Goal: Task Accomplishment & Management: Complete application form

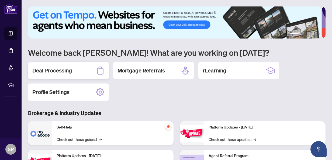
click at [63, 70] on h2 "Deal Processing" at bounding box center [52, 71] width 40 height 8
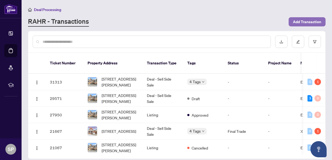
click at [306, 24] on span "Add Transaction" at bounding box center [307, 22] width 28 height 9
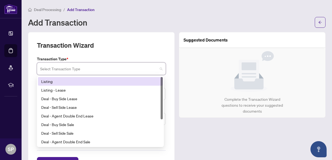
click at [93, 68] on input "search" at bounding box center [99, 70] width 118 height 12
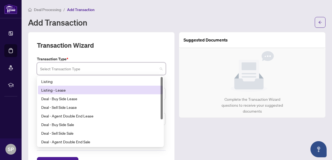
drag, startPoint x: 162, startPoint y: 92, endPoint x: 153, endPoint y: 75, distance: 18.9
click at [153, 75] on div "Transaction Type * Select Transaction Type 13 14 15 Listing Listing - Lease Dea…" at bounding box center [101, 100] width 133 height 88
click at [83, 91] on div "Listing - Lease" at bounding box center [100, 90] width 118 height 6
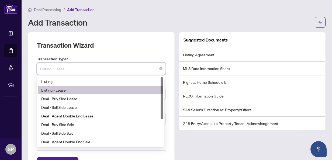
click at [115, 71] on span "Listing - Lease" at bounding box center [101, 69] width 122 height 10
click at [101, 88] on div "Listing - Lease" at bounding box center [100, 90] width 118 height 6
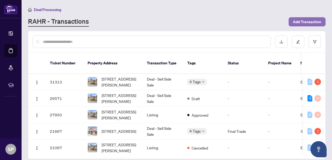
click at [306, 20] on span "Add Transaction" at bounding box center [307, 22] width 28 height 9
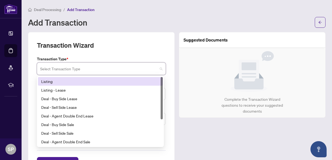
click at [107, 72] on input "search" at bounding box center [99, 70] width 118 height 12
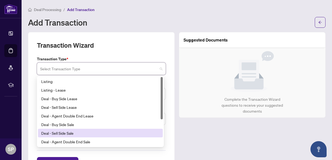
click at [66, 132] on div "Deal - Sell Side Sale" at bounding box center [100, 133] width 118 height 6
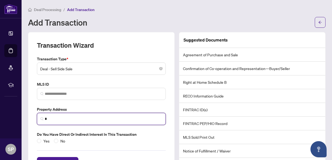
click at [67, 116] on input "*" at bounding box center [104, 119] width 118 height 6
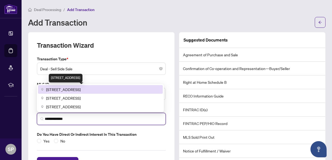
click at [74, 88] on span "[STREET_ADDRESS]" at bounding box center [63, 90] width 35 height 6
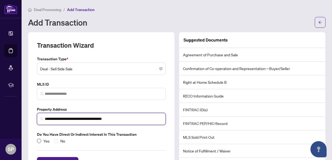
type input "**********"
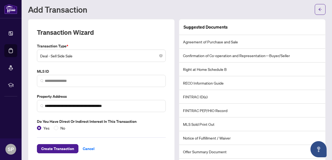
scroll to position [30, 0]
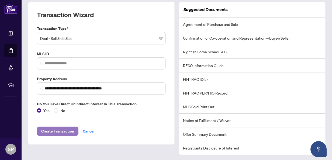
click at [60, 130] on span "Create Transaction" at bounding box center [57, 131] width 33 height 9
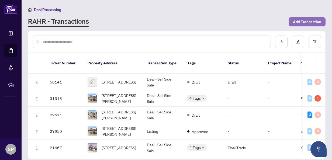
click at [306, 22] on span "Add Transaction" at bounding box center [307, 22] width 28 height 9
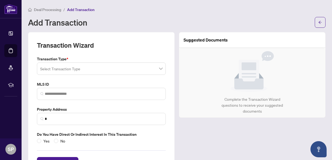
click at [95, 70] on input "search" at bounding box center [99, 70] width 118 height 12
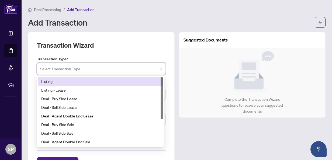
click at [81, 80] on div "Listing" at bounding box center [100, 81] width 118 height 6
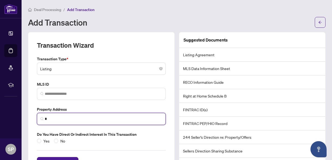
click at [66, 116] on input "*" at bounding box center [104, 119] width 118 height 6
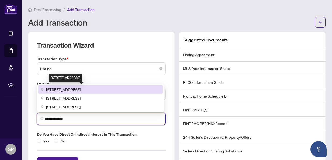
click at [81, 87] on span "[STREET_ADDRESS]" at bounding box center [63, 90] width 35 height 6
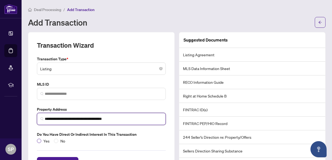
type input "**********"
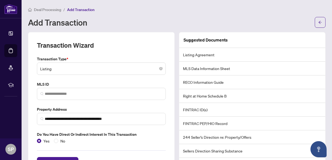
scroll to position [30, 0]
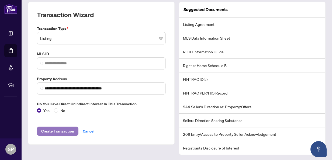
click at [59, 130] on span "Create Transaction" at bounding box center [57, 131] width 33 height 9
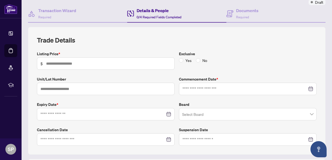
scroll to position [48, 0]
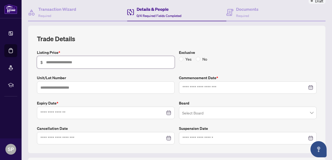
click at [149, 63] on input "text" at bounding box center [108, 62] width 125 height 6
type input "*******"
click at [252, 43] on div "Trade Details Listing Price * $ ******* Exclusive Yes No Unit/Lot Number Commen…" at bounding box center [177, 90] width 280 height 110
click at [210, 86] on input at bounding box center [245, 88] width 125 height 6
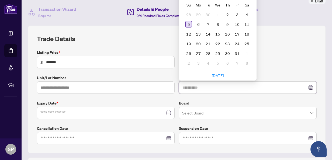
type input "**********"
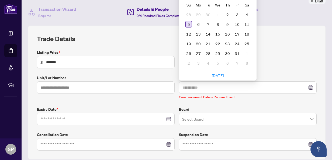
click at [186, 23] on div "5" at bounding box center [188, 24] width 6 height 6
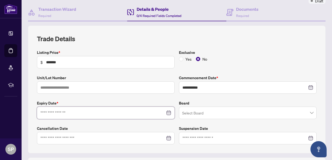
click at [127, 111] on input at bounding box center [102, 113] width 125 height 6
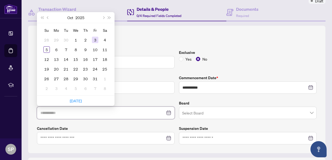
type input "**********"
click at [103, 16] on span "Next month (PageDown)" at bounding box center [103, 17] width 3 height 3
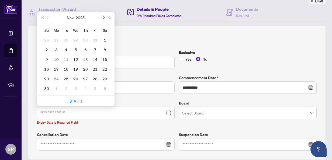
click at [103, 16] on span "Next month (PageDown)" at bounding box center [103, 17] width 3 height 3
type input "**********"
click at [95, 77] on div "30" at bounding box center [95, 78] width 6 height 6
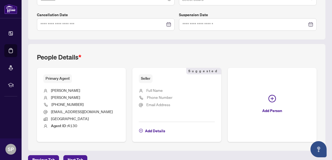
scroll to position [171, 0]
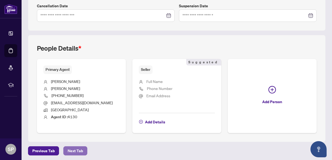
click at [77, 147] on span "Next Tab" at bounding box center [75, 151] width 15 height 9
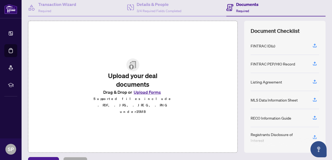
scroll to position [55, 0]
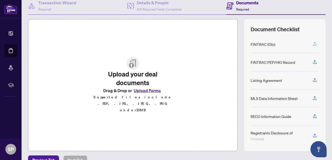
click at [312, 42] on icon "button" at bounding box center [314, 44] width 5 height 5
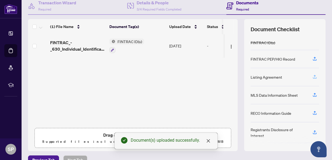
click at [314, 76] on icon "button" at bounding box center [315, 76] width 2 height 3
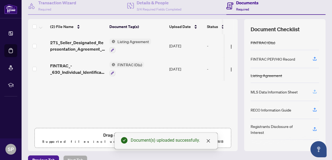
click at [312, 90] on icon "button" at bounding box center [314, 91] width 5 height 5
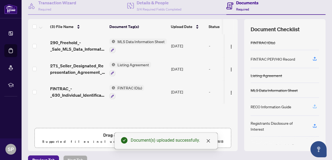
click at [312, 107] on icon "button" at bounding box center [314, 106] width 5 height 5
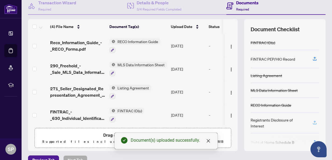
click at [312, 120] on icon "button" at bounding box center [314, 122] width 5 height 5
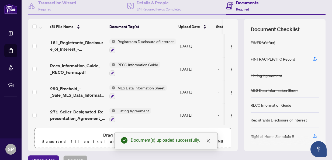
scroll to position [65, 0]
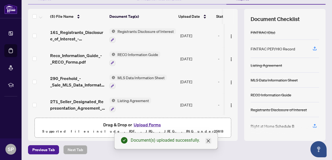
click at [207, 140] on icon "close" at bounding box center [208, 140] width 3 height 3
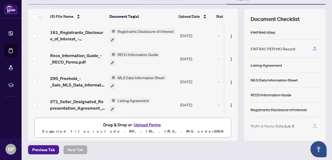
click at [312, 124] on icon "button" at bounding box center [314, 125] width 5 height 5
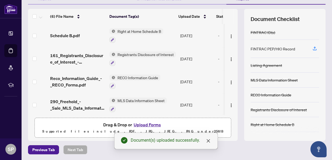
scroll to position [0, 0]
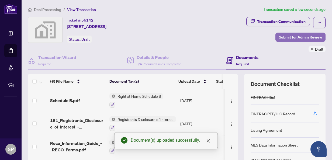
click at [291, 37] on span "Submit for Admin Review" at bounding box center [300, 37] width 43 height 9
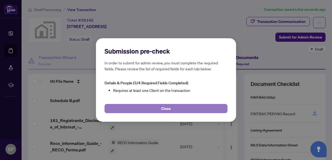
click at [173, 109] on button "Close" at bounding box center [166, 108] width 123 height 9
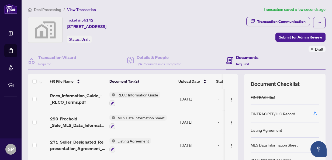
scroll to position [65, 0]
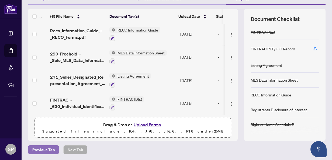
click at [43, 150] on span "Previous Tab" at bounding box center [43, 150] width 22 height 9
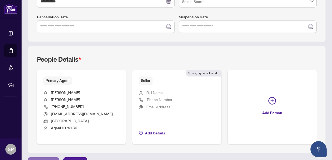
scroll to position [171, 0]
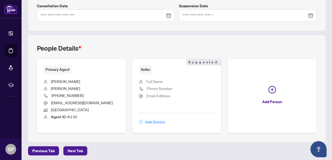
click at [152, 120] on span "Add Details" at bounding box center [155, 122] width 20 height 9
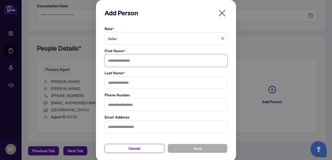
click at [134, 61] on input "text" at bounding box center [166, 60] width 123 height 12
type input "********"
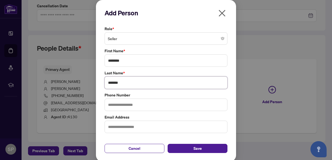
type input "*******"
type input "**********"
click at [115, 128] on input "text" at bounding box center [166, 127] width 123 height 12
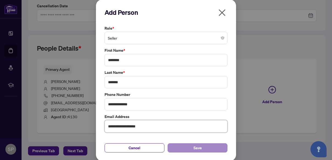
type input "**********"
click at [184, 148] on button "Save" at bounding box center [198, 147] width 60 height 9
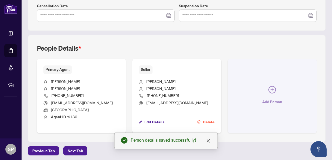
click at [269, 86] on icon "plus-circle" at bounding box center [273, 90] width 8 height 8
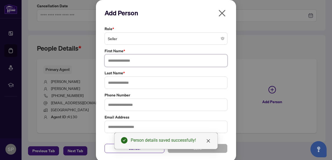
click at [133, 61] on input "text" at bounding box center [166, 60] width 123 height 12
type input "**********"
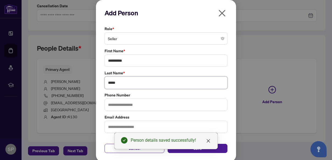
type input "*****"
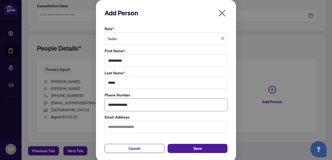
click at [112, 104] on input "**********" at bounding box center [166, 105] width 123 height 12
drag, startPoint x: 115, startPoint y: 104, endPoint x: 156, endPoint y: 105, distance: 41.5
click at [156, 105] on input "**********" at bounding box center [166, 105] width 123 height 12
type input "**********"
click at [163, 125] on input "text" at bounding box center [166, 127] width 123 height 12
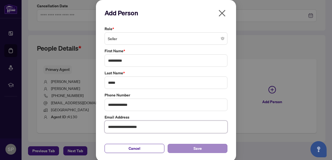
type input "**********"
click at [179, 146] on button "Save" at bounding box center [198, 148] width 60 height 9
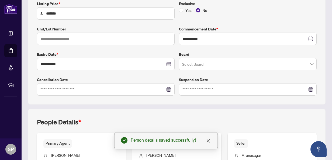
scroll to position [0, 0]
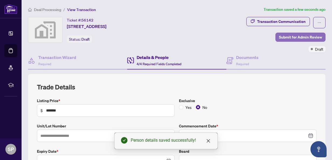
click at [297, 34] on span "Submit for Admin Review" at bounding box center [300, 37] width 43 height 9
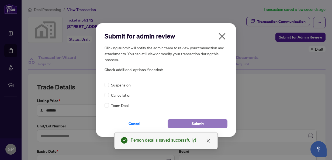
click at [190, 122] on button "Submit" at bounding box center [198, 123] width 60 height 9
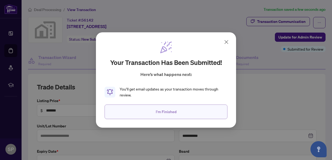
click at [171, 112] on span "I'm Finished" at bounding box center [166, 112] width 21 height 9
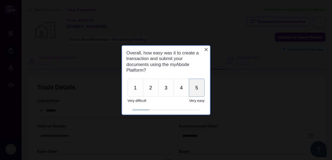
click at [196, 90] on button "5" at bounding box center [197, 87] width 16 height 18
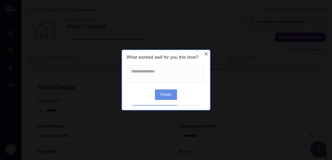
click at [162, 98] on button "Finish" at bounding box center [166, 95] width 22 height 11
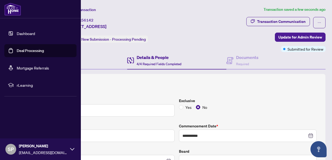
click at [34, 50] on link "Deal Processing" at bounding box center [30, 50] width 27 height 5
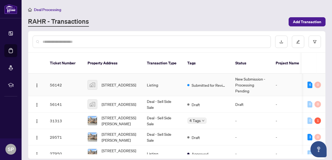
click at [143, 76] on td "Listing" at bounding box center [163, 85] width 40 height 22
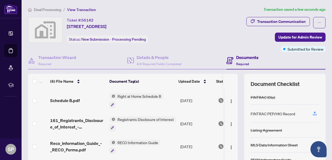
scroll to position [65, 0]
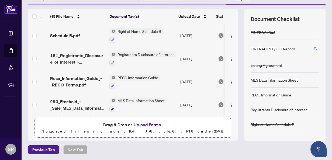
click at [142, 125] on button "Upload Forms" at bounding box center [147, 124] width 30 height 7
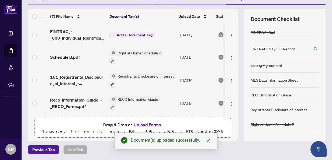
scroll to position [70, 0]
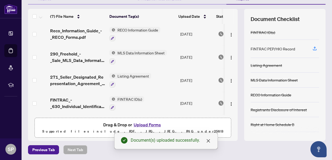
click at [145, 123] on button "Upload Forms" at bounding box center [147, 124] width 30 height 7
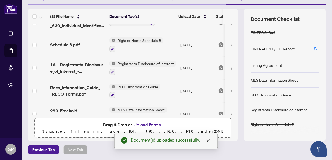
scroll to position [0, 0]
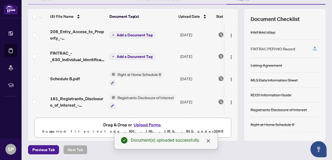
click at [127, 55] on span "Add a Document Tag" at bounding box center [135, 57] width 36 height 4
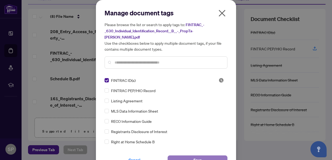
click at [177, 156] on button "Save" at bounding box center [198, 160] width 60 height 9
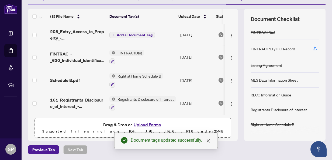
click at [133, 33] on span "Add a Document Tag" at bounding box center [135, 35] width 36 height 4
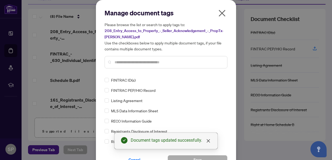
click at [129, 60] on input "text" at bounding box center [169, 62] width 108 height 6
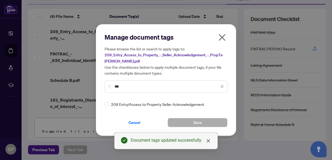
type input "***"
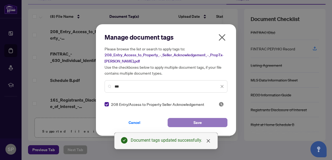
click at [184, 123] on button "Save" at bounding box center [198, 122] width 60 height 9
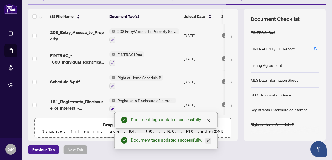
click at [208, 141] on icon "close" at bounding box center [208, 141] width 4 height 4
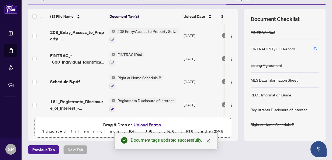
click at [208, 141] on icon "close" at bounding box center [208, 141] width 4 height 4
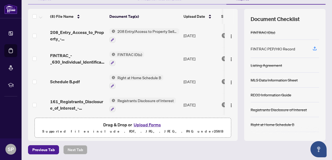
click at [141, 124] on button "Upload Forms" at bounding box center [147, 124] width 30 height 7
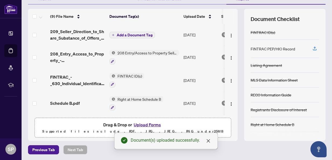
click at [133, 34] on span "Add a Document Tag" at bounding box center [135, 35] width 36 height 4
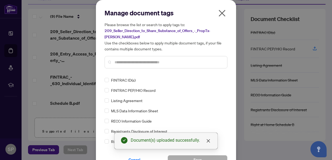
click at [133, 59] on input "text" at bounding box center [169, 62] width 108 height 6
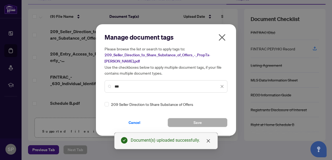
type input "***"
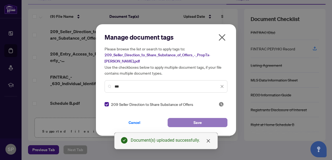
click at [192, 118] on button "Save" at bounding box center [198, 122] width 60 height 9
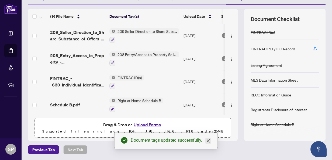
click at [207, 142] on icon "close" at bounding box center [208, 141] width 4 height 4
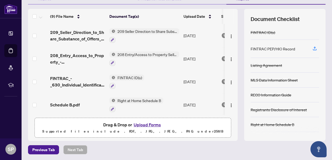
click at [151, 124] on button "Upload Forms" at bounding box center [147, 124] width 30 height 7
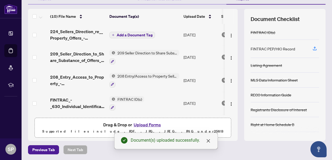
click at [123, 35] on span "Add a Document Tag" at bounding box center [135, 35] width 36 height 4
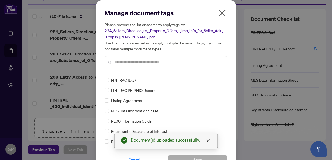
click at [122, 62] on input "text" at bounding box center [169, 62] width 108 height 6
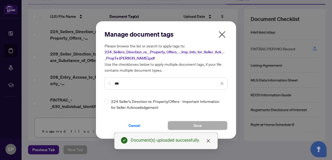
type input "***"
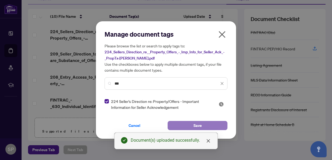
click at [179, 126] on button "Save" at bounding box center [198, 125] width 60 height 9
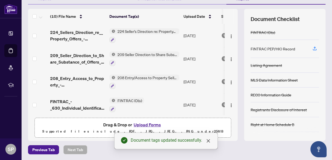
click at [151, 125] on button "Upload Forms" at bounding box center [147, 124] width 30 height 7
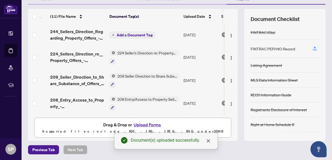
click at [131, 36] on span "Add a Document Tag" at bounding box center [135, 35] width 36 height 4
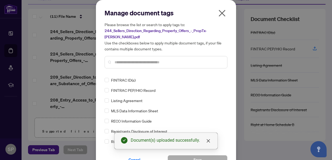
click at [122, 59] on input "text" at bounding box center [169, 62] width 108 height 6
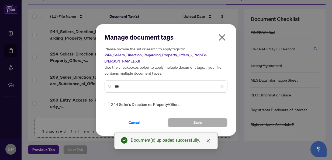
type input "***"
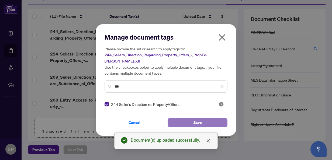
click at [192, 119] on button "Save" at bounding box center [198, 122] width 60 height 9
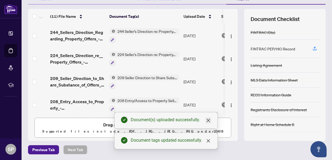
click at [208, 121] on icon "close" at bounding box center [208, 120] width 4 height 4
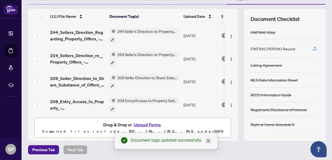
click at [208, 141] on icon "close" at bounding box center [208, 140] width 3 height 3
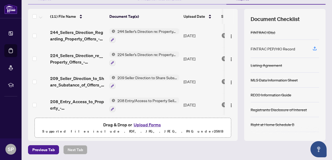
click at [141, 122] on button "Upload Forms" at bounding box center [147, 124] width 30 height 7
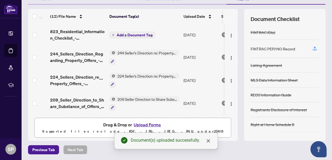
click at [141, 34] on span "Add a Document Tag" at bounding box center [135, 35] width 36 height 4
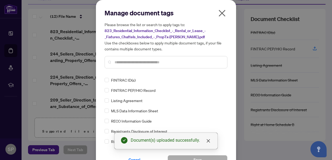
click at [127, 64] on input "text" at bounding box center [169, 62] width 108 height 6
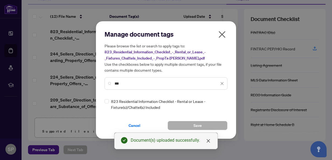
type input "***"
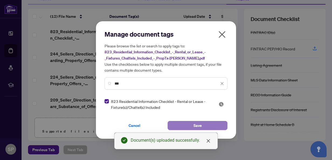
click at [182, 124] on button "Save" at bounding box center [198, 125] width 60 height 9
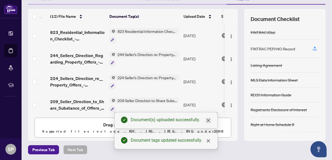
click at [207, 120] on icon "close" at bounding box center [208, 120] width 4 height 4
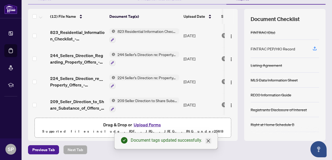
click at [207, 140] on icon "close" at bounding box center [208, 140] width 3 height 3
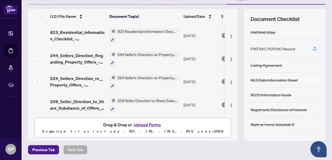
click at [145, 122] on button "Upload Forms" at bounding box center [147, 124] width 30 height 7
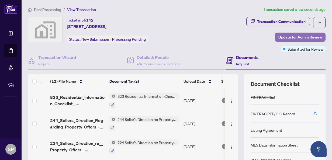
click at [300, 36] on span "Update for Admin Review" at bounding box center [301, 37] width 44 height 9
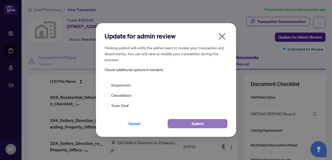
click at [198, 122] on span "Submit" at bounding box center [198, 123] width 12 height 9
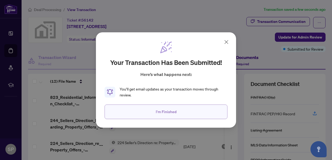
click at [173, 111] on span "I'm Finished" at bounding box center [166, 112] width 21 height 9
